Goal: Information Seeking & Learning: Find specific fact

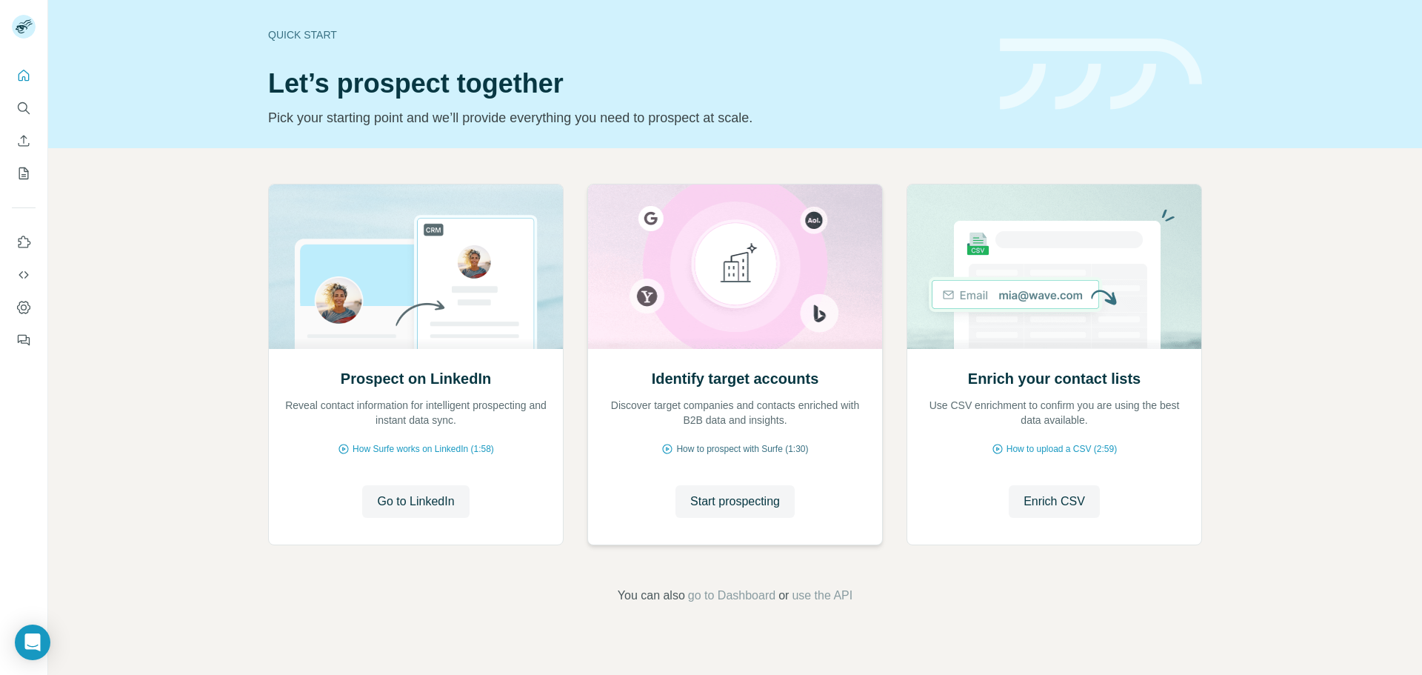
click at [757, 450] on span "How to prospect with Surfe (1:30)" at bounding box center [742, 448] width 132 height 13
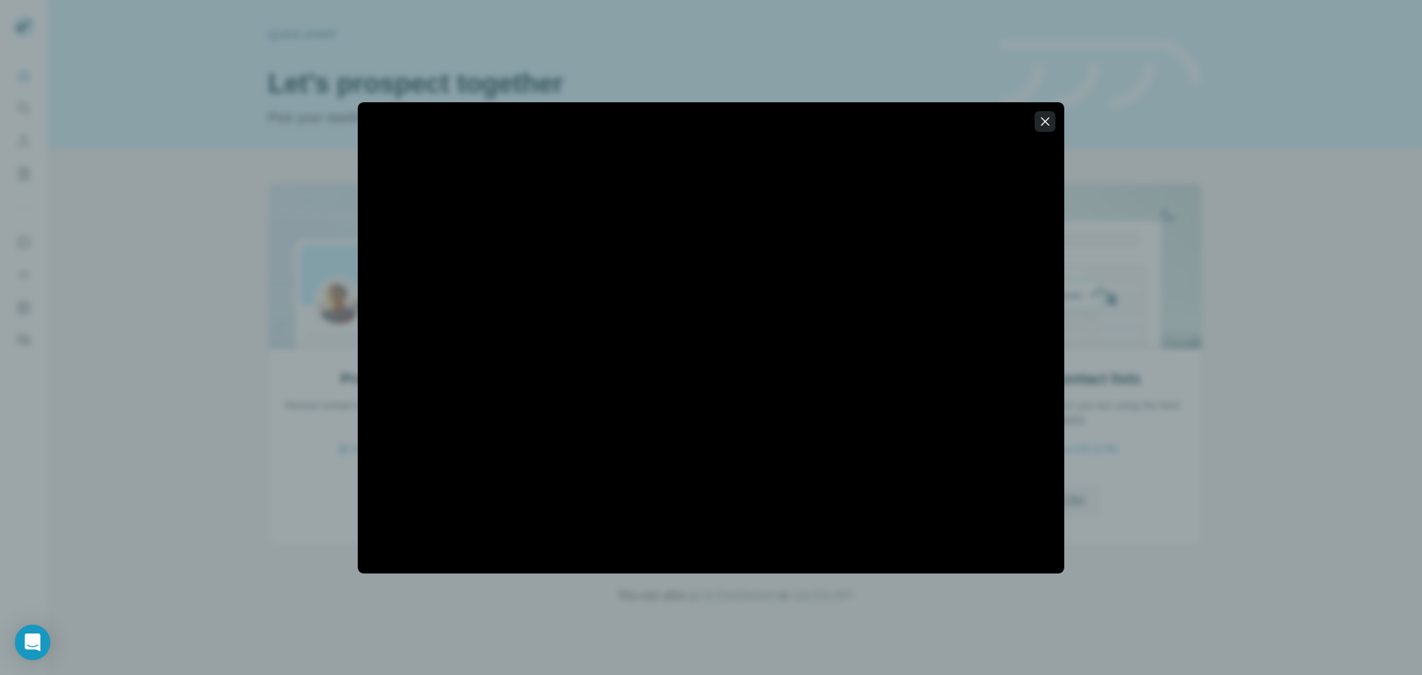
click at [1042, 122] on icon "button" at bounding box center [1045, 121] width 15 height 15
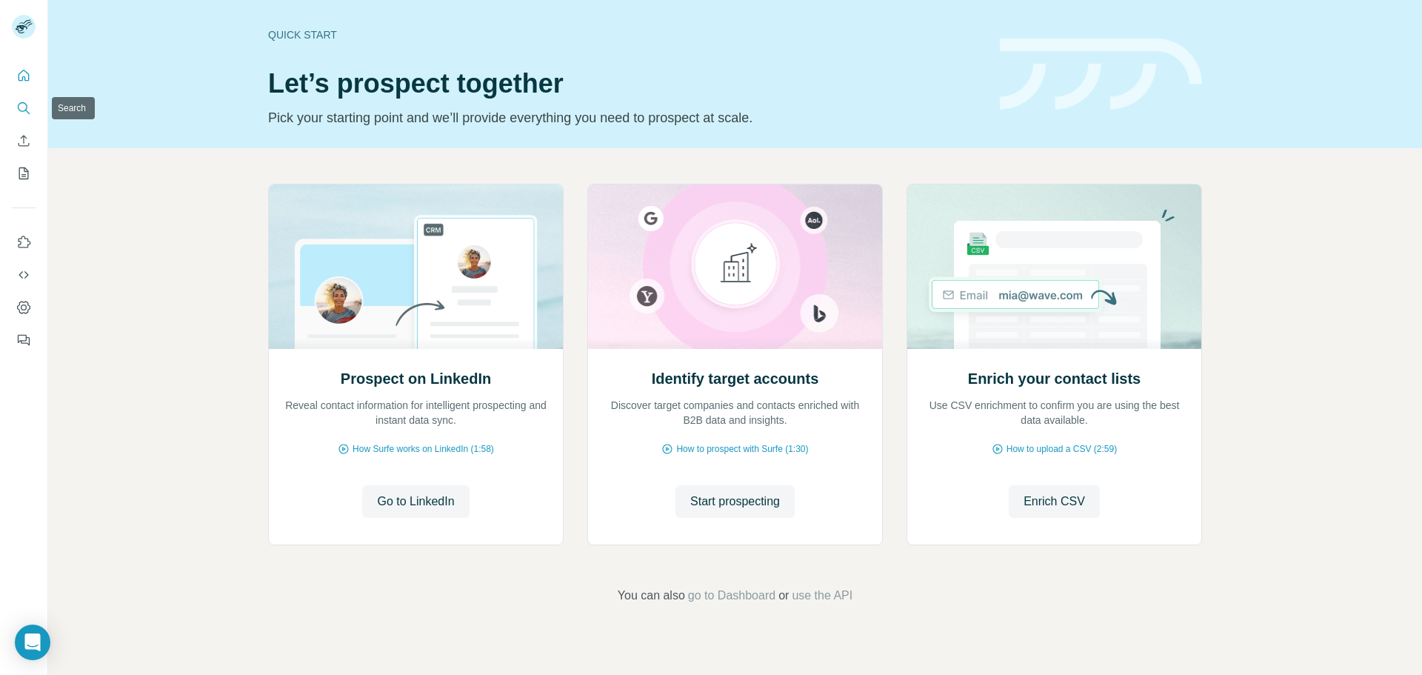
click at [24, 104] on icon "Search" at bounding box center [23, 108] width 15 height 15
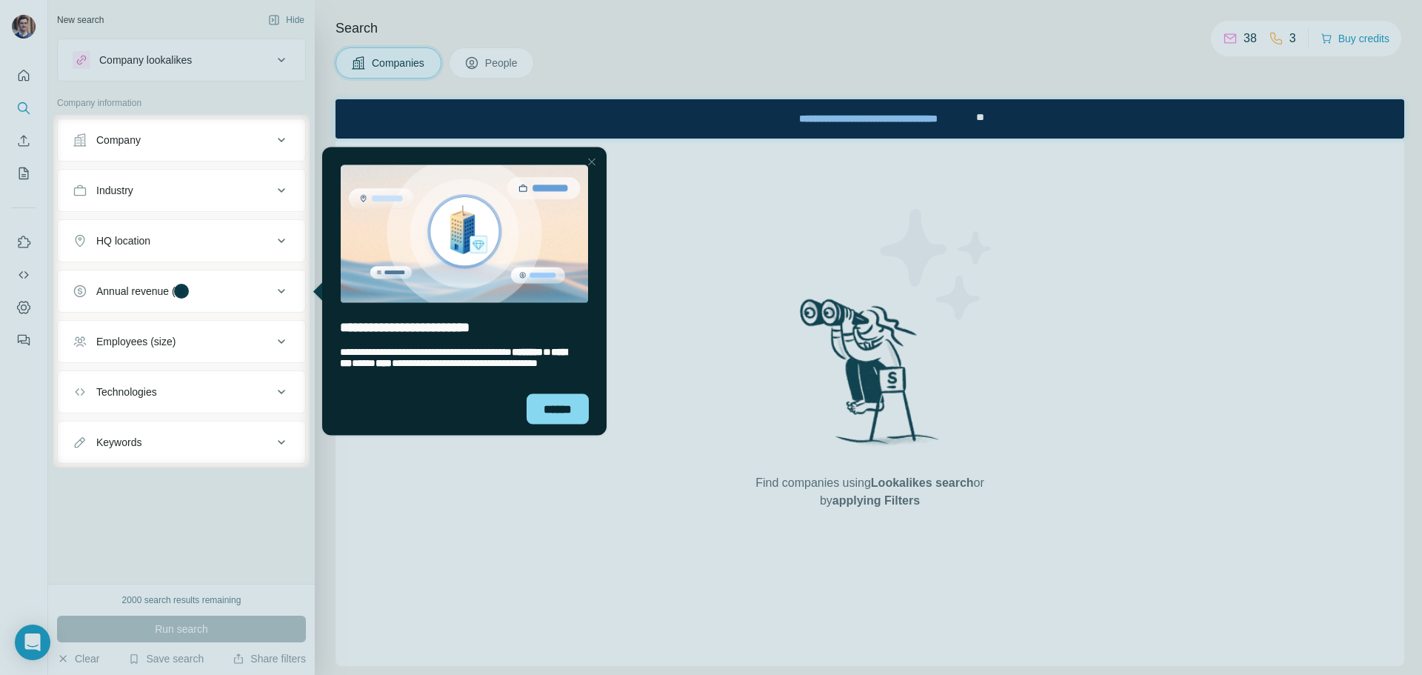
click at [501, 64] on div at bounding box center [711, 57] width 1422 height 115
click at [591, 157] on div at bounding box center [592, 162] width 18 height 18
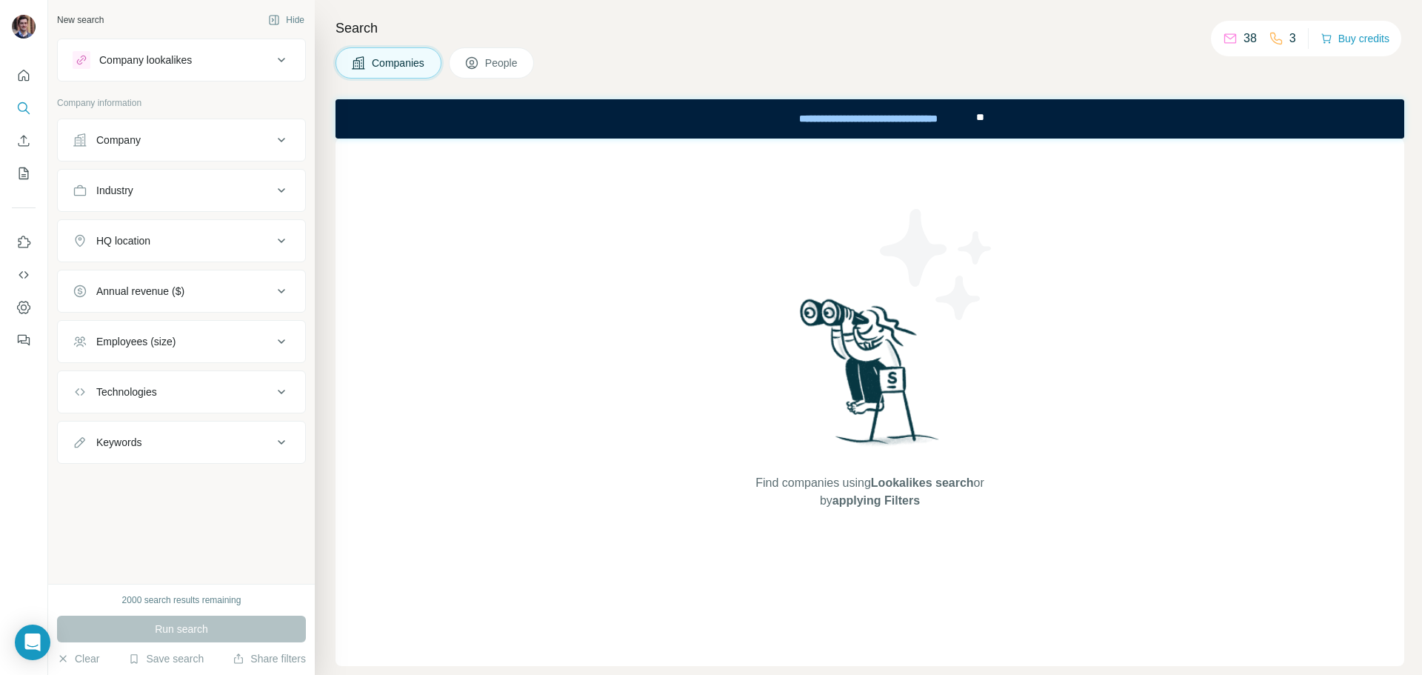
click at [485, 61] on button "People" at bounding box center [492, 62] width 86 height 31
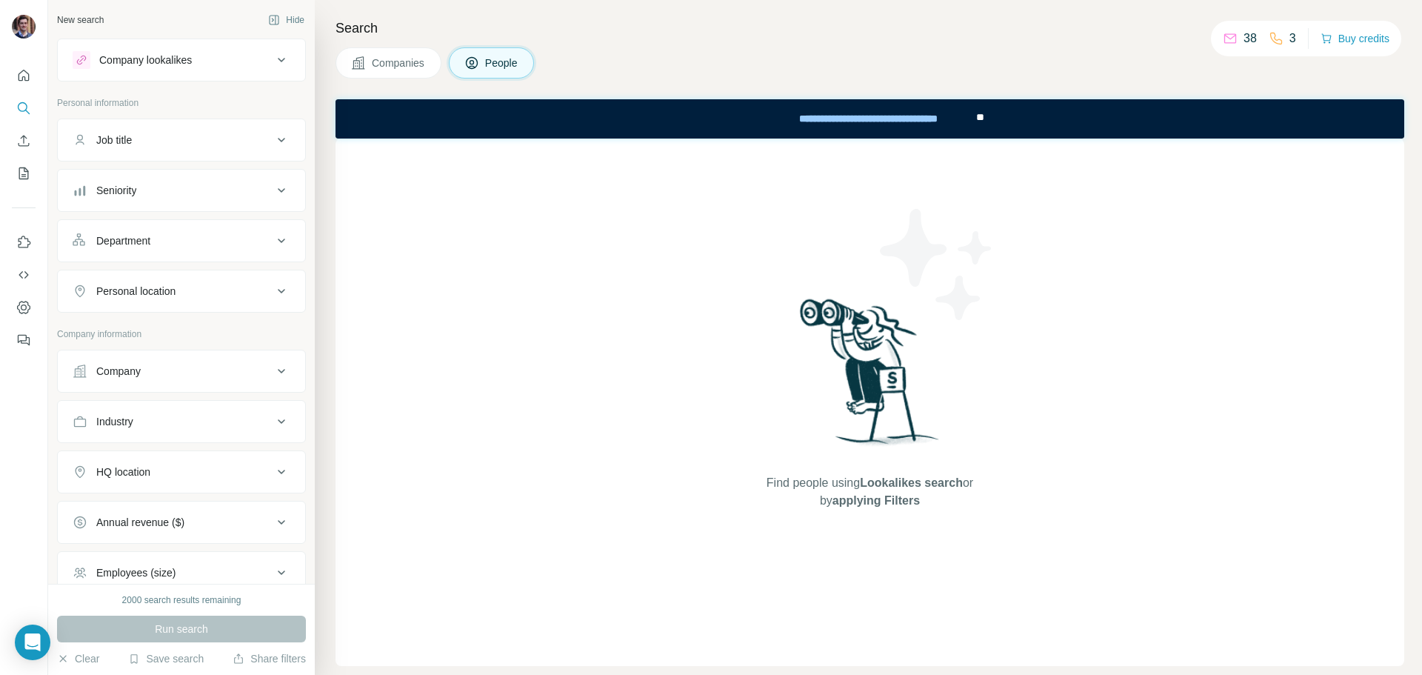
click at [162, 142] on div "Job title" at bounding box center [173, 140] width 200 height 15
click at [174, 174] on input "text" at bounding box center [167, 177] width 188 height 27
click at [187, 299] on button "Department" at bounding box center [181, 285] width 247 height 36
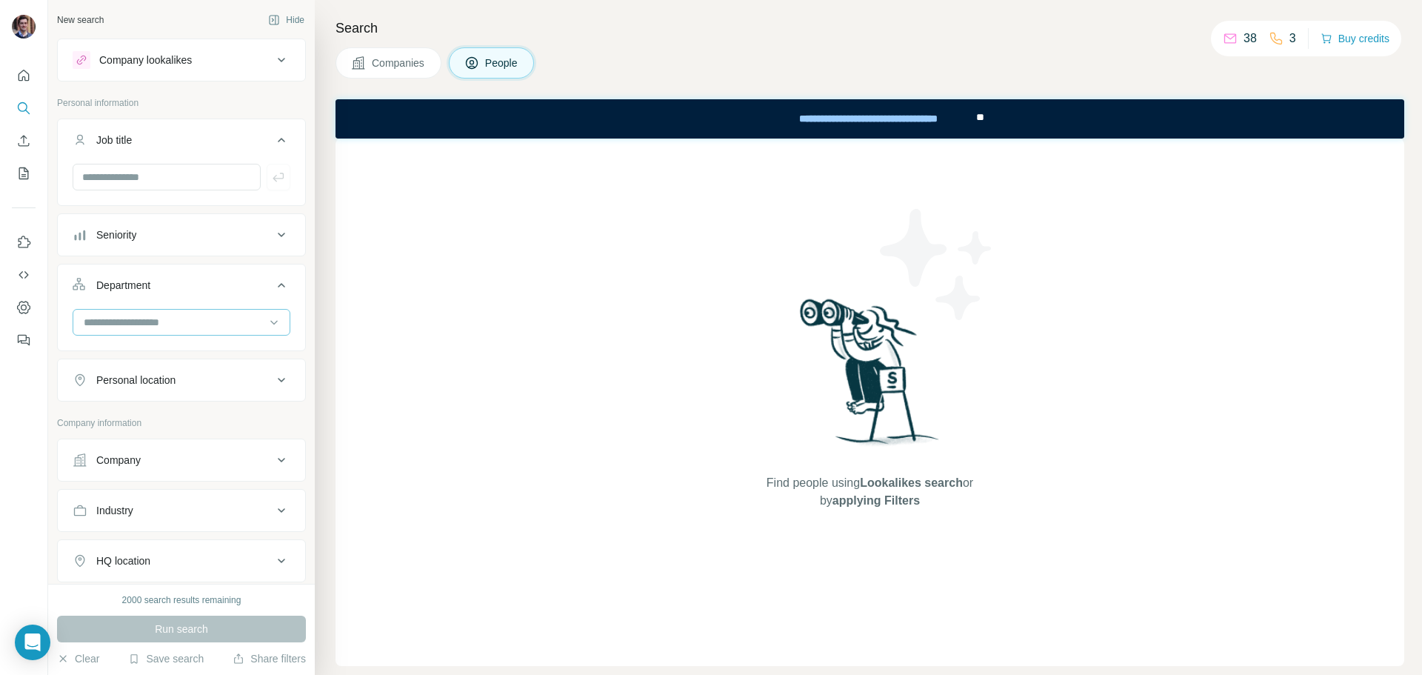
click at [198, 316] on input at bounding box center [173, 322] width 183 height 16
click at [162, 172] on input "text" at bounding box center [167, 177] width 188 height 27
type input "*****"
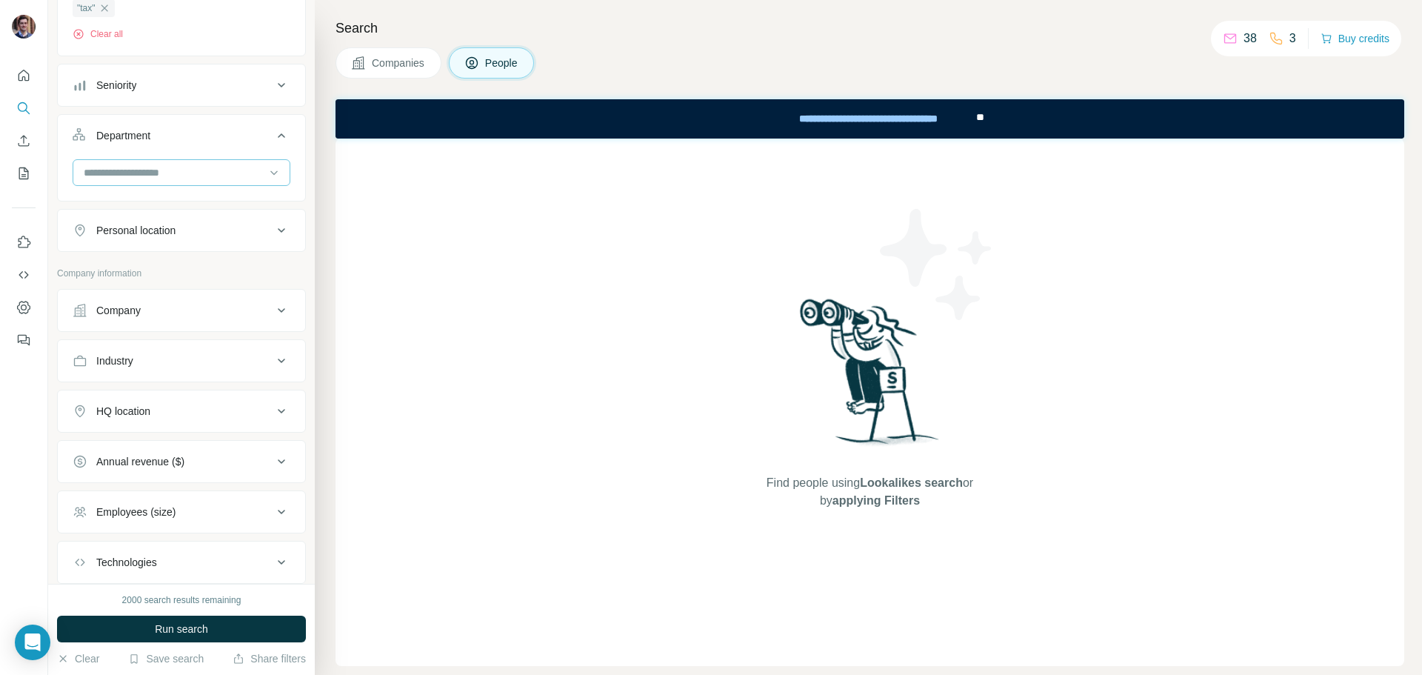
scroll to position [222, 0]
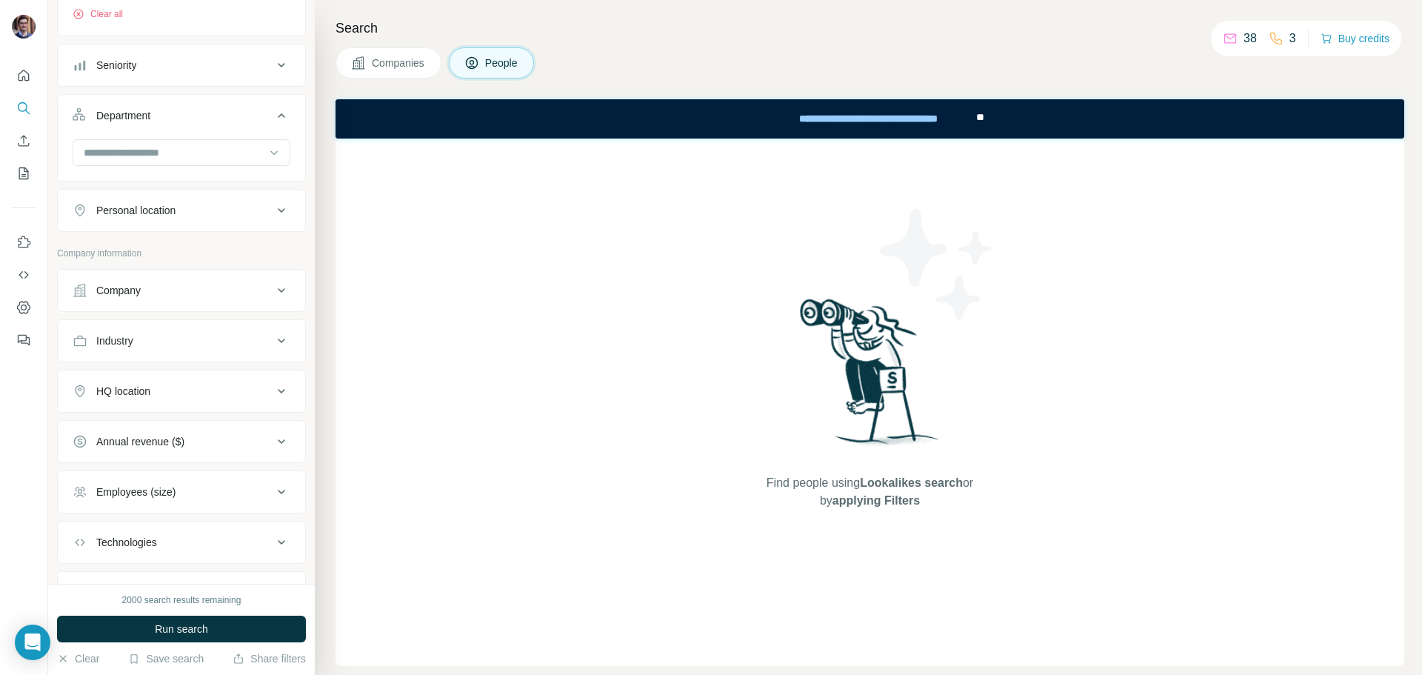
click at [184, 330] on button "Industry" at bounding box center [181, 341] width 247 height 36
click at [170, 380] on input at bounding box center [173, 378] width 183 height 16
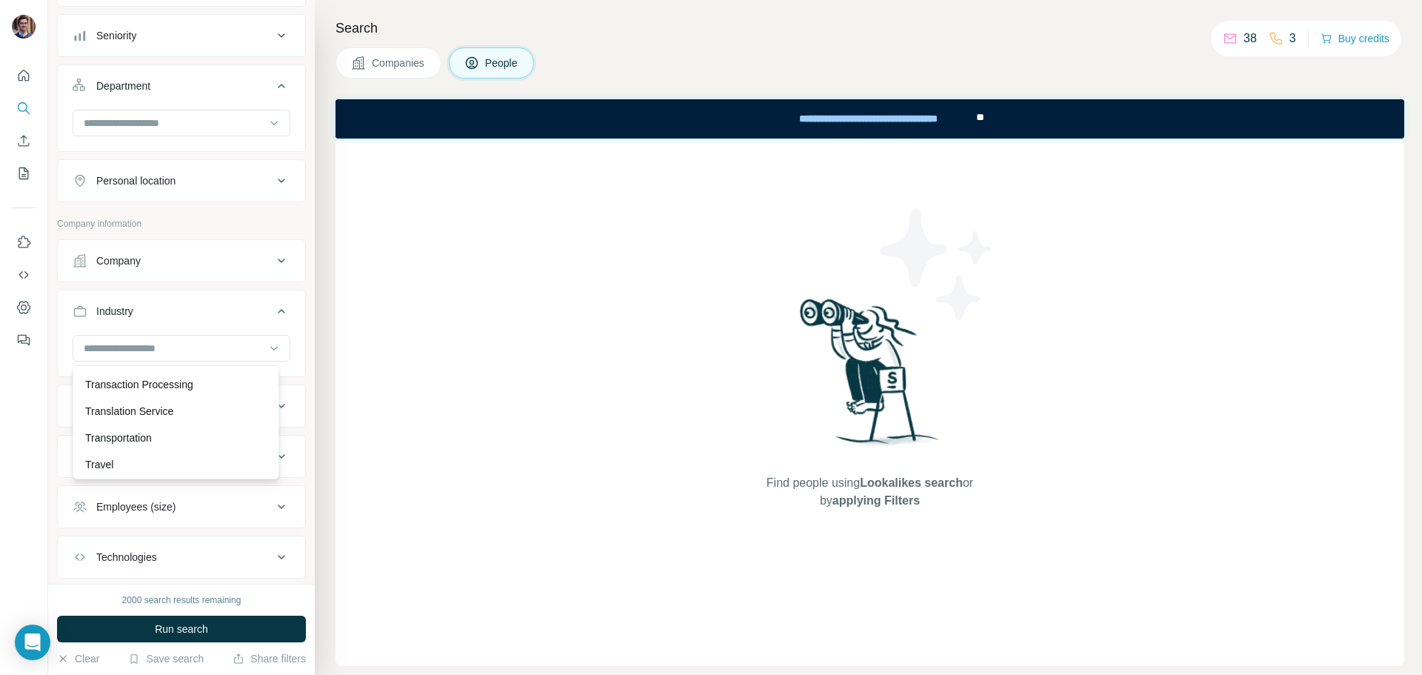
scroll to position [15223, 0]
click at [173, 411] on div "Transportation" at bounding box center [176, 403] width 182 height 15
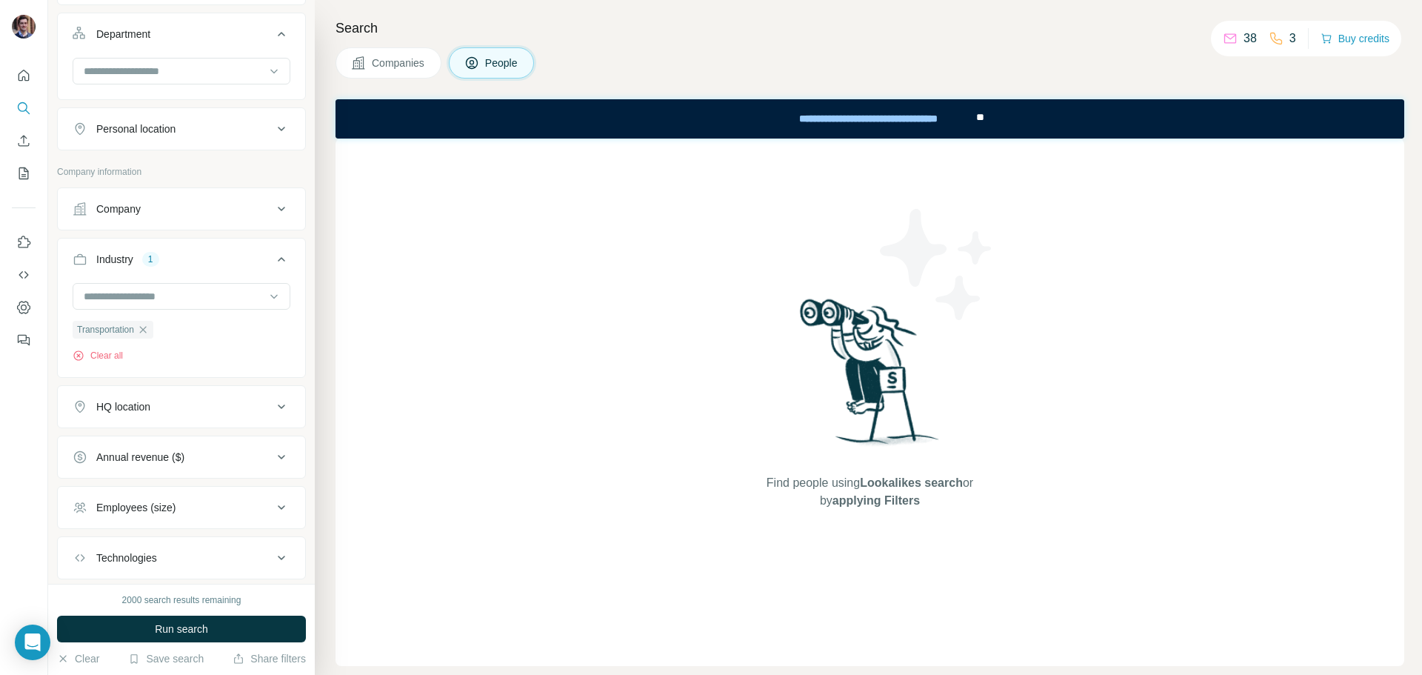
scroll to position [326, 0]
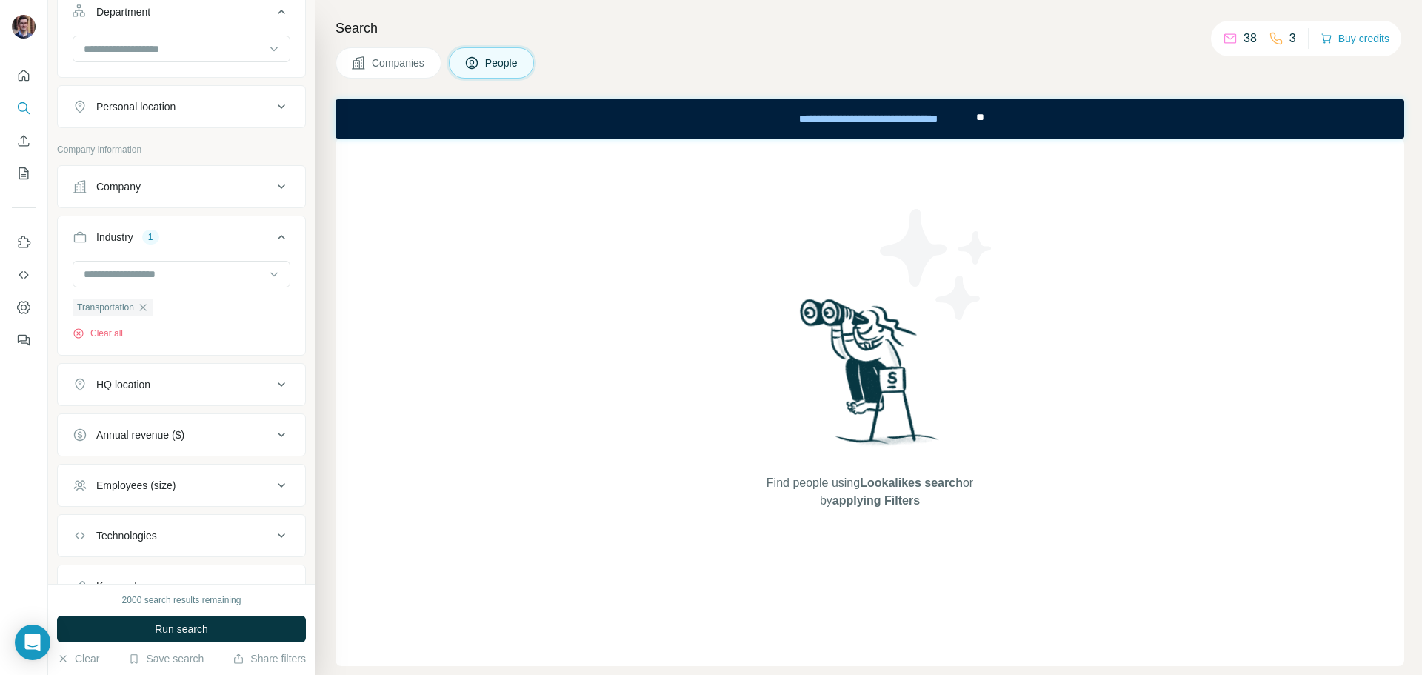
click at [244, 387] on div "HQ location" at bounding box center [173, 384] width 200 height 15
click at [215, 422] on input "text" at bounding box center [182, 421] width 218 height 27
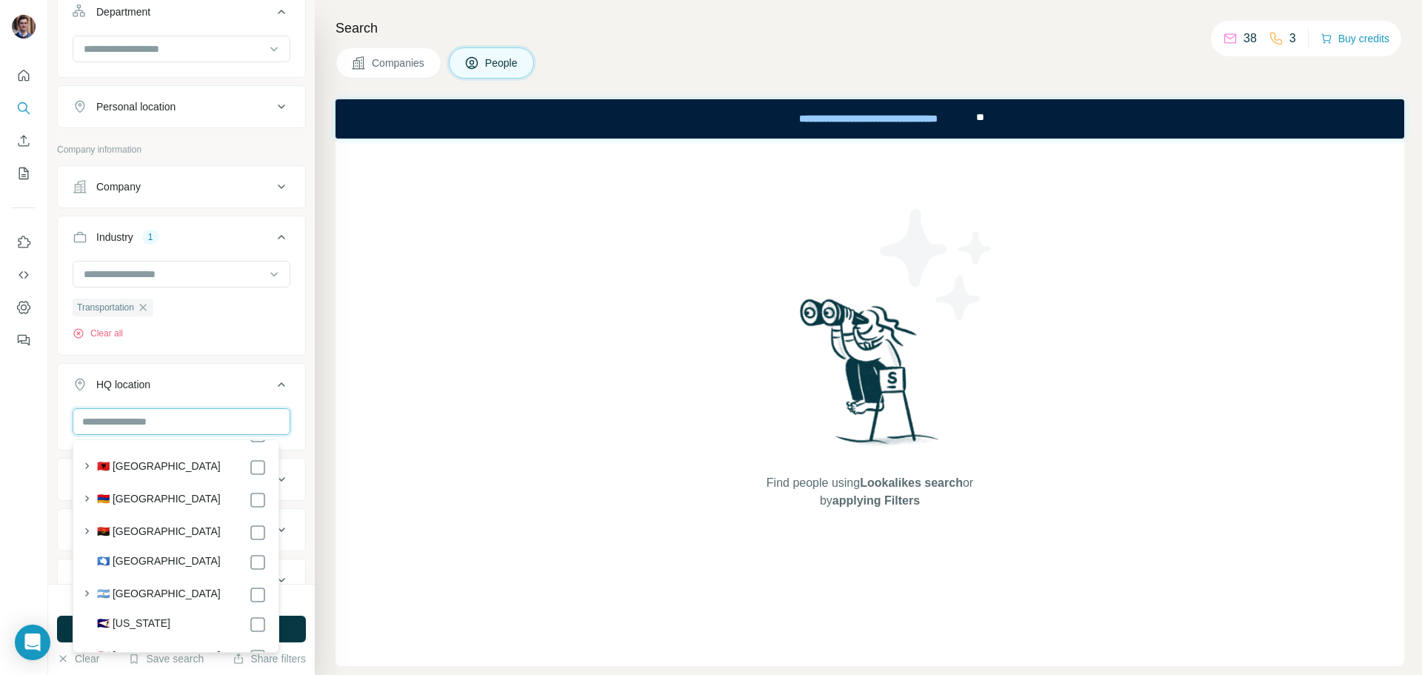
scroll to position [0, 0]
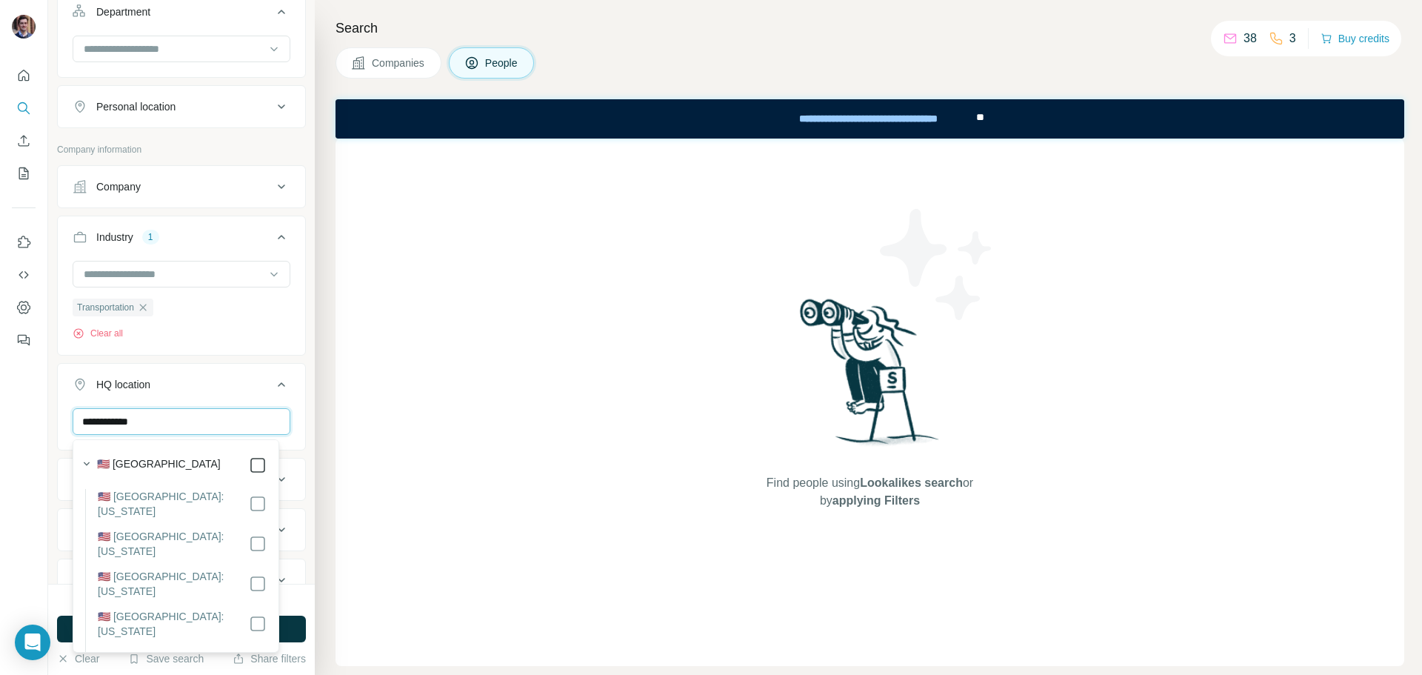
type input "**********"
click at [245, 362] on ul "**********" at bounding box center [181, 434] width 249 height 539
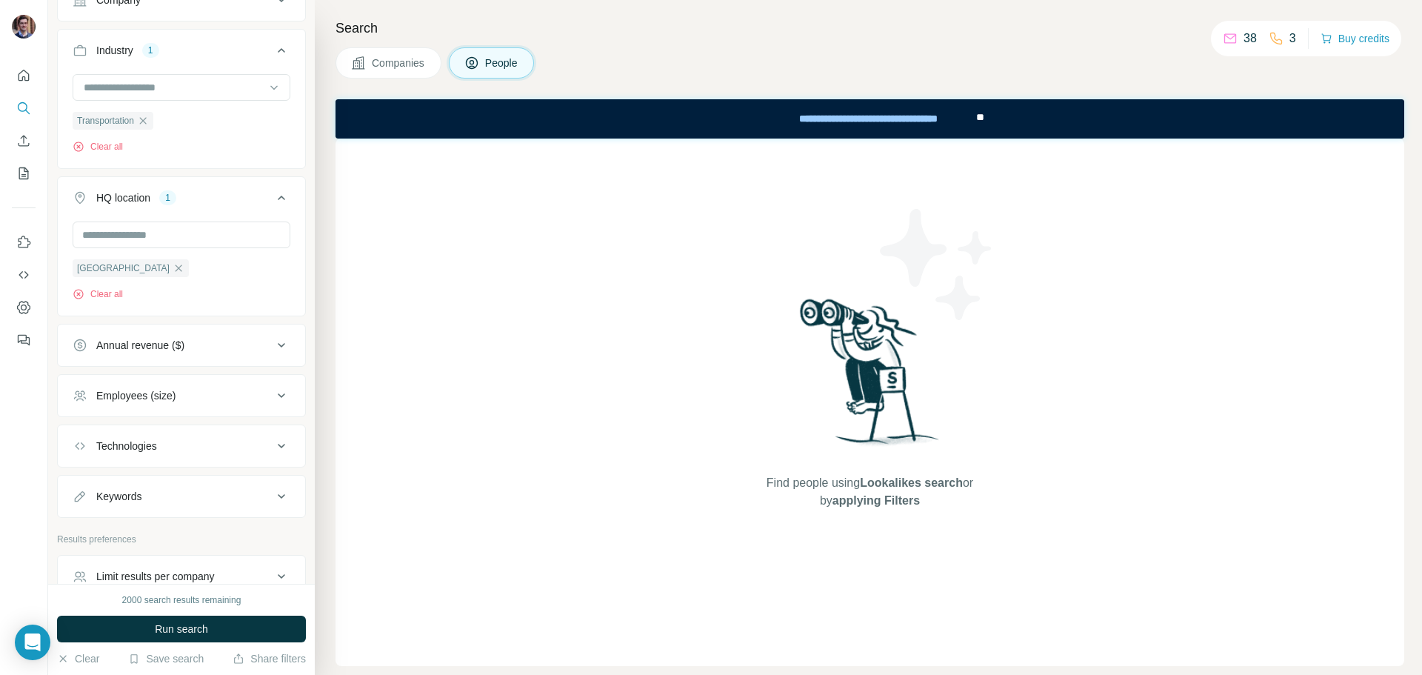
scroll to position [548, 0]
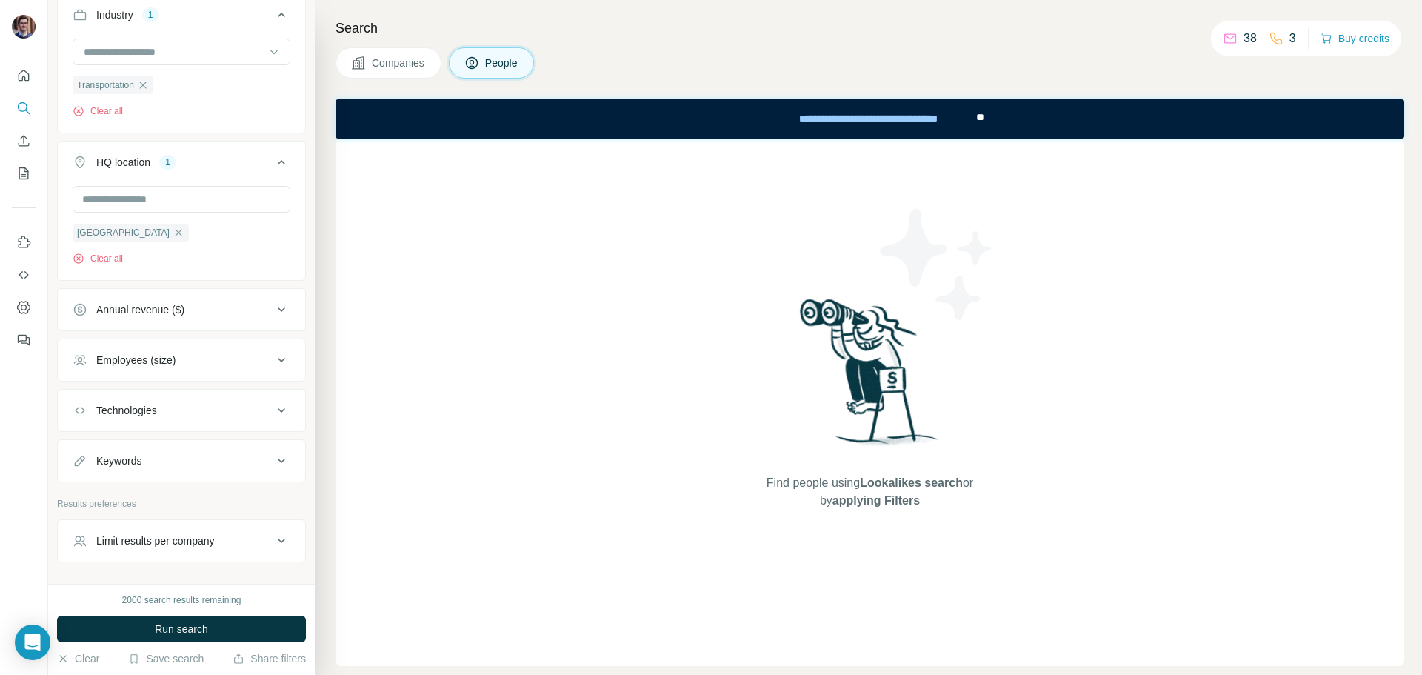
click at [216, 360] on div "Employees (size)" at bounding box center [173, 360] width 200 height 15
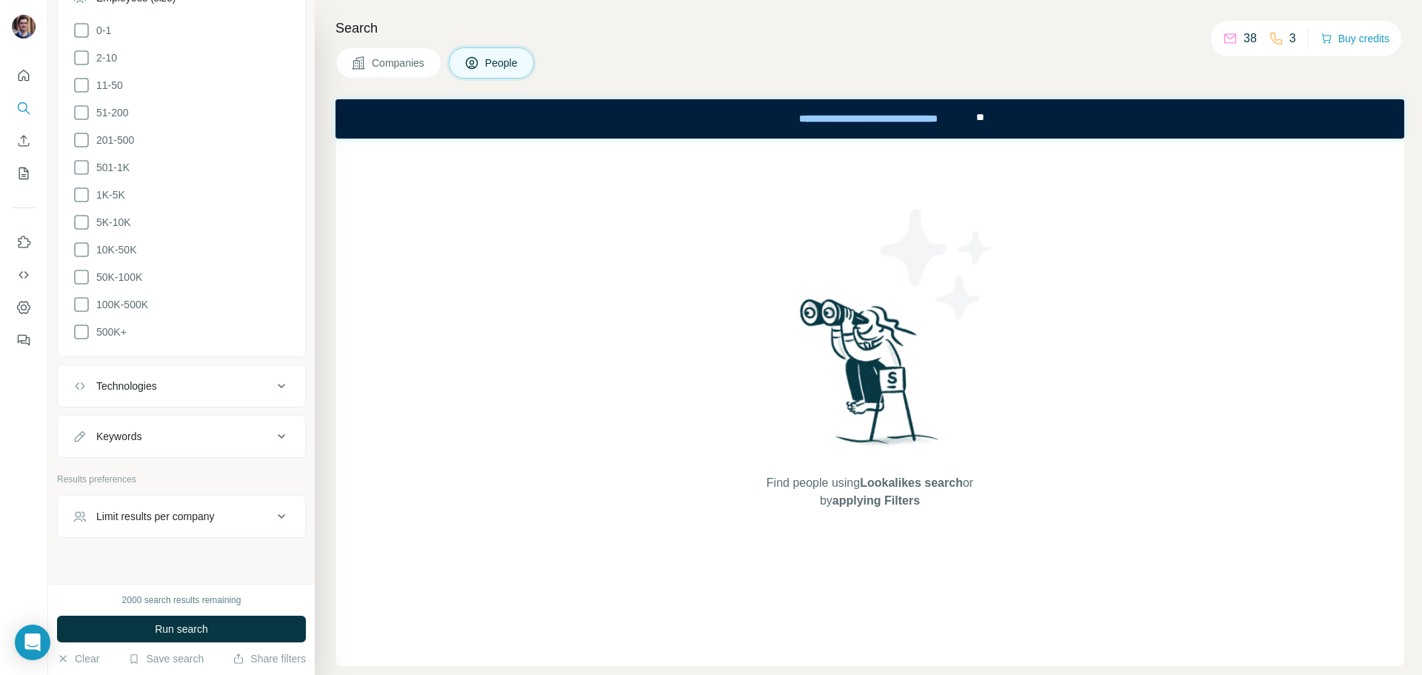
scroll to position [919, 0]
click at [79, 318] on icon at bounding box center [82, 324] width 18 height 18
click at [79, 293] on icon at bounding box center [82, 296] width 18 height 18
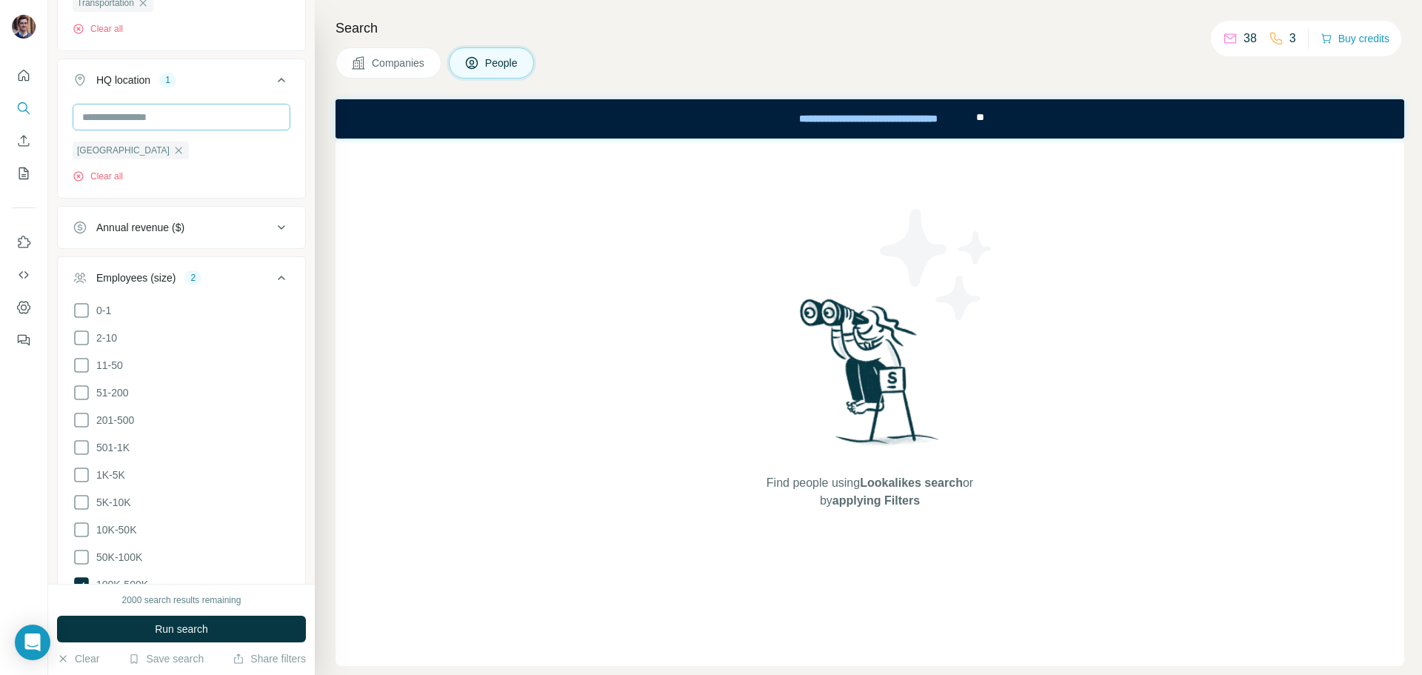
scroll to position [927, 0]
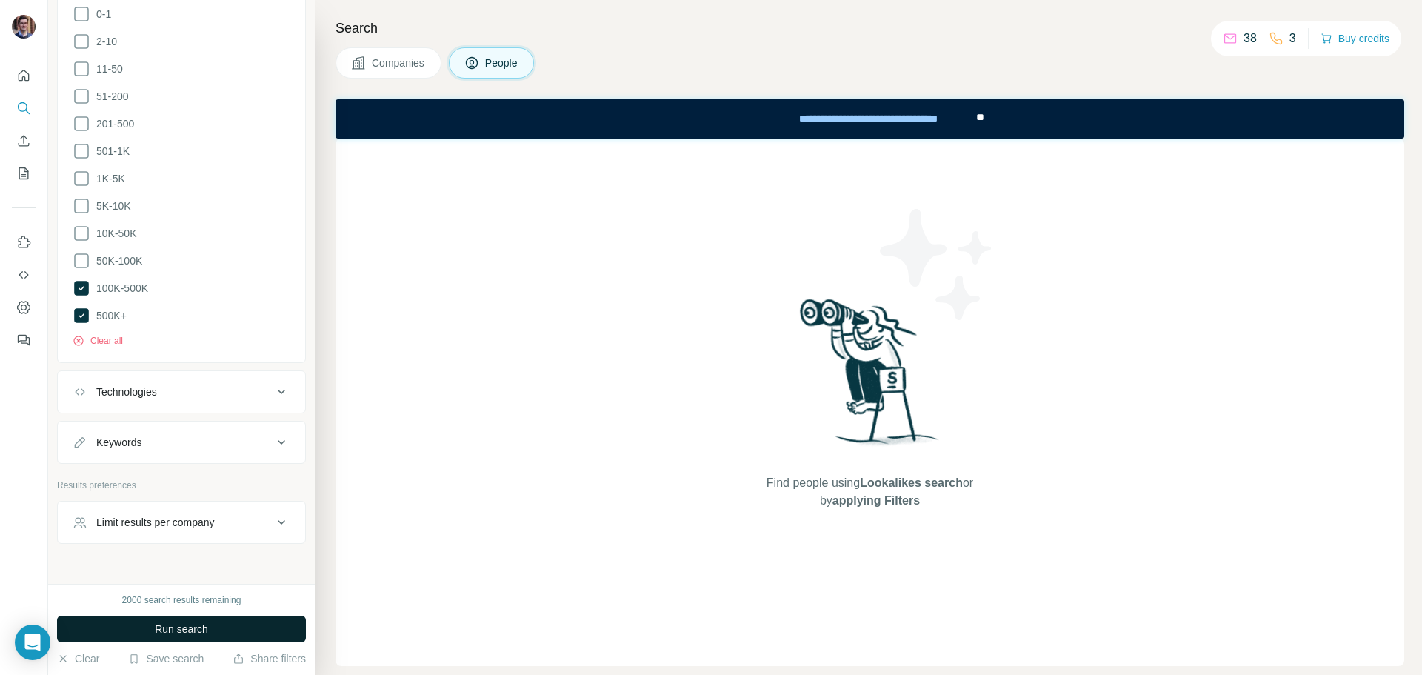
click at [191, 629] on span "Run search" at bounding box center [181, 629] width 53 height 15
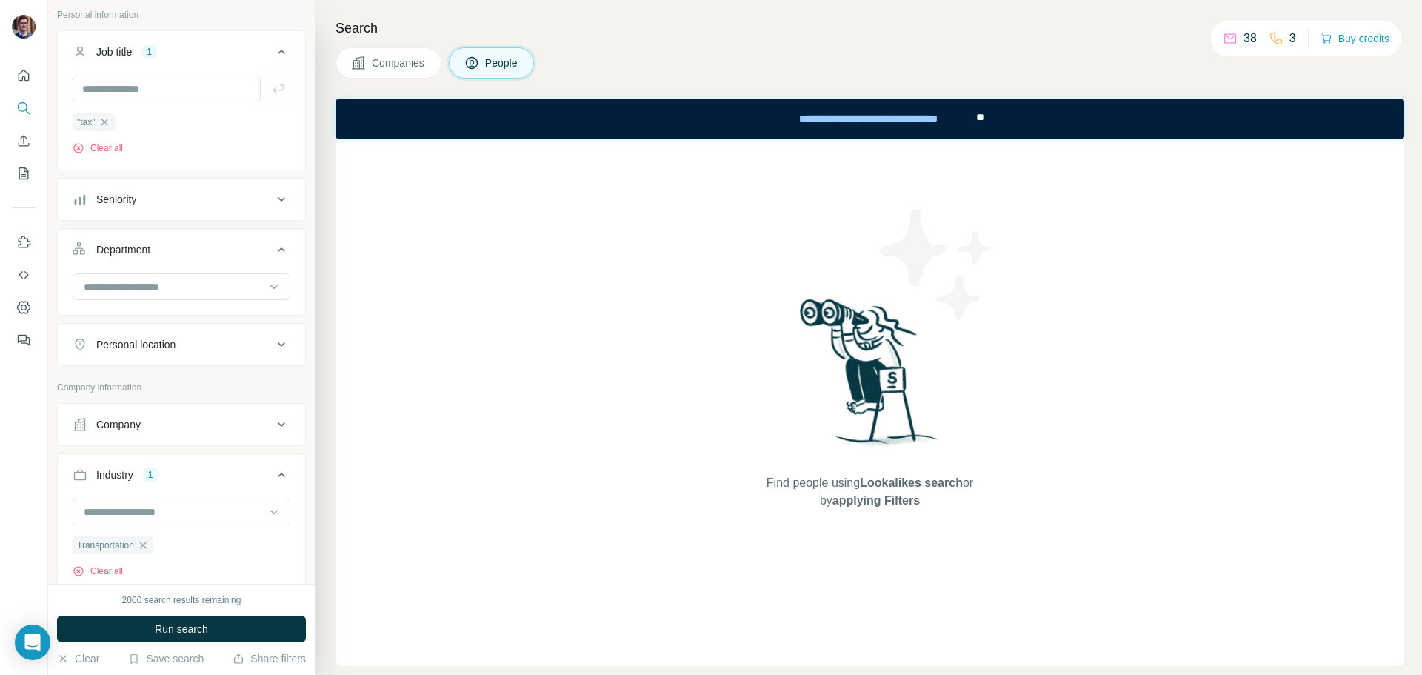
scroll to position [0, 0]
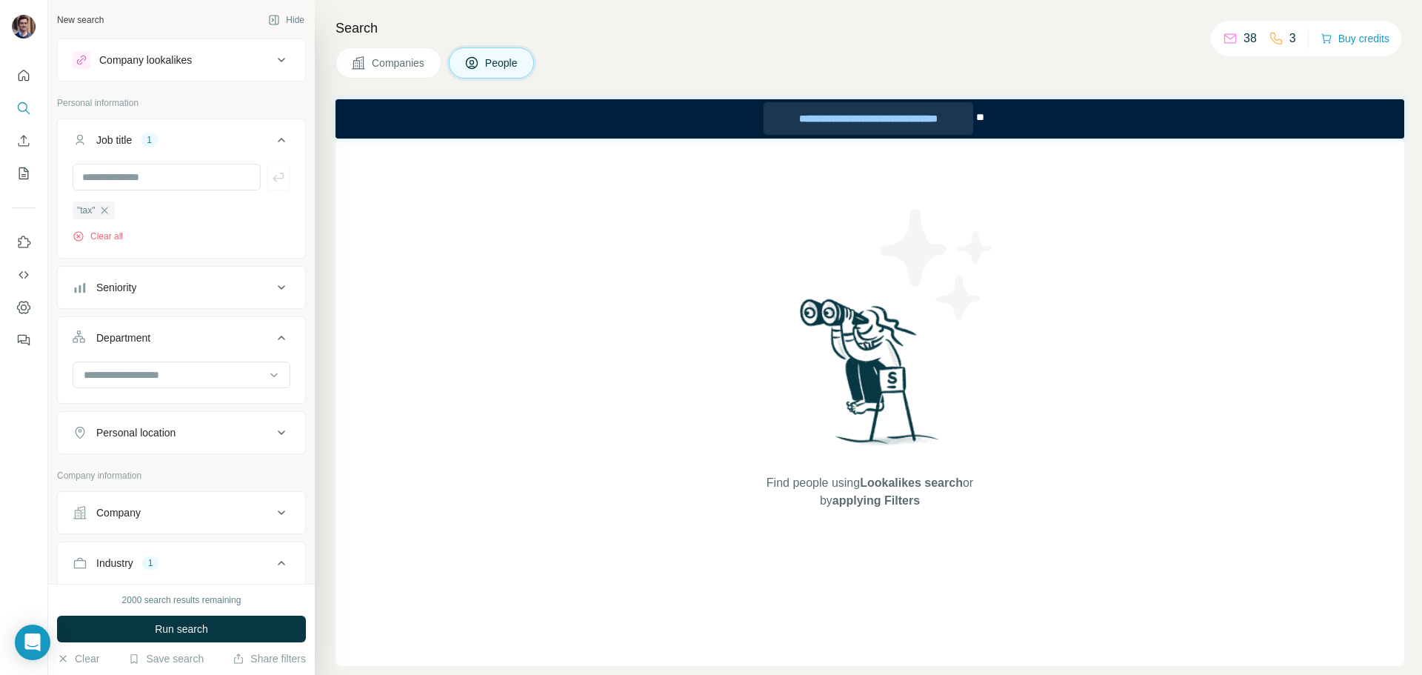
click at [911, 114] on div "**********" at bounding box center [868, 118] width 209 height 33
